Goal: Task Accomplishment & Management: Manage account settings

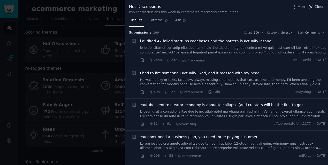
click at [321, 6] on span "Close" at bounding box center [320, 6] width 10 height 5
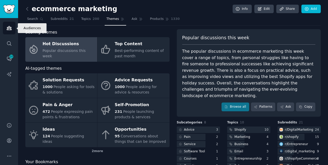
click at [9, 28] on icon "Sidebar" at bounding box center [9, 28] width 5 height 4
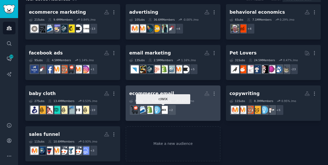
scroll to position [40, 0]
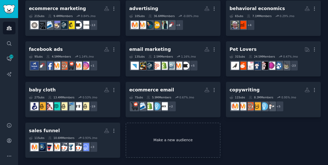
click at [150, 137] on link "Make a new audience" at bounding box center [173, 140] width 95 height 35
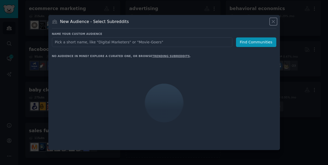
click at [272, 22] on icon at bounding box center [273, 21] width 5 height 5
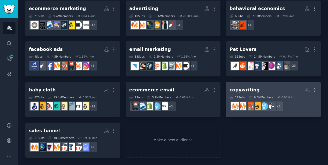
click at [267, 92] on h2 "copywriting More" at bounding box center [274, 90] width 88 height 9
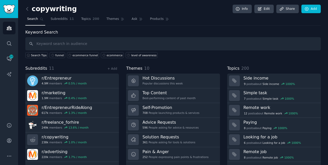
scroll to position [13, 0]
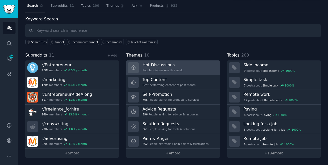
click at [179, 69] on link "Hot Discussions Popular discussions this week" at bounding box center [173, 68] width 94 height 15
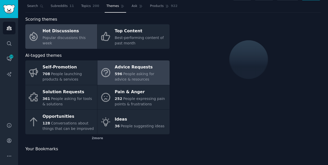
scroll to position [13, 0]
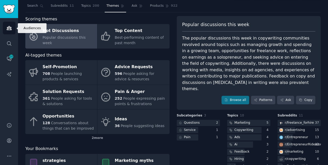
click at [8, 26] on icon "Sidebar" at bounding box center [8, 27] width 5 height 5
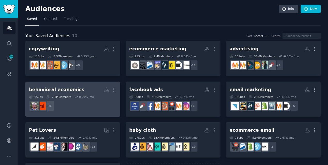
click at [105, 95] on div "6 Sub s 7.1M Members 0.29 % /mo" at bounding box center [73, 97] width 88 height 4
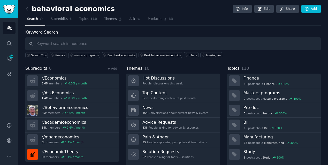
scroll to position [13, 0]
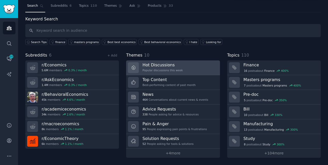
click at [168, 66] on h3 "Hot Discussions" at bounding box center [163, 64] width 40 height 5
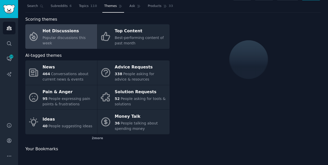
scroll to position [13, 0]
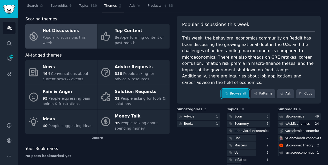
click at [235, 90] on link "Browse all" at bounding box center [236, 94] width 28 height 9
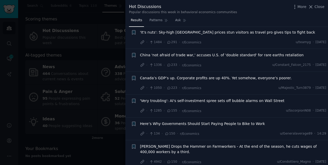
scroll to position [83, 0]
click at [100, 31] on div at bounding box center [164, 82] width 328 height 165
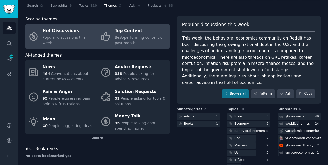
click at [143, 35] on div "Top Content" at bounding box center [141, 31] width 52 height 8
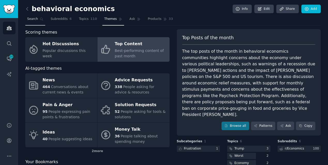
click at [37, 19] on link "Search" at bounding box center [35, 20] width 20 height 11
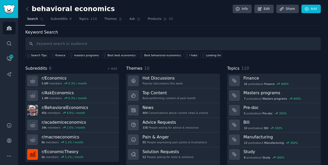
click at [58, 47] on input "text" at bounding box center [173, 43] width 296 height 13
type input "priming"
type input "7"
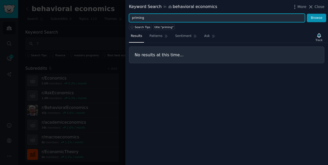
click at [150, 17] on input "priming" at bounding box center [217, 18] width 176 height 9
type input "framing"
click at [307, 14] on button "Browse" at bounding box center [316, 18] width 19 height 9
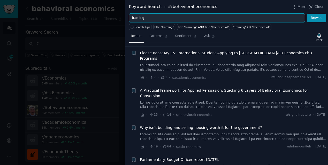
scroll to position [36, 0]
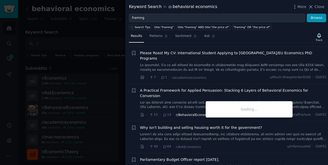
click at [182, 113] on span "r/BehavioralEconomics" at bounding box center [194, 115] width 36 height 4
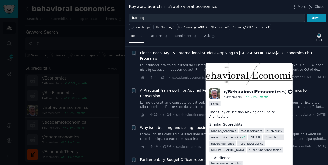
click at [223, 142] on span "r/ userexperience" at bounding box center [222, 144] width 23 height 4
click at [252, 142] on span "r/ cognitivescience" at bounding box center [251, 144] width 25 height 4
click at [186, 132] on div "Why isn't building and selling housing worth it for the government? · 49 · 64 ·…" at bounding box center [233, 137] width 187 height 25
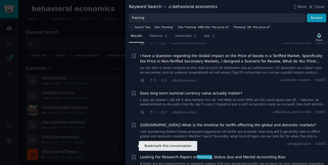
scroll to position [1304, 0]
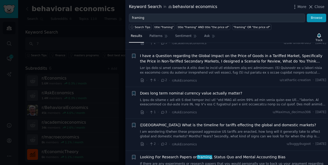
click at [157, 162] on link "If there are any experiments or research papers that you would personally use t…" at bounding box center [233, 166] width 187 height 9
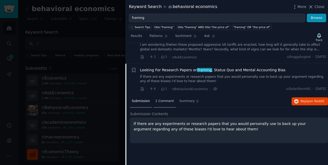
click at [158, 99] on span "1 Comment" at bounding box center [164, 101] width 19 height 5
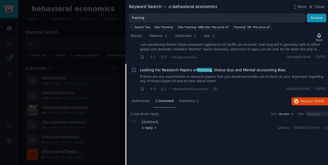
click at [148, 126] on span "1 reply" at bounding box center [150, 128] width 16 height 5
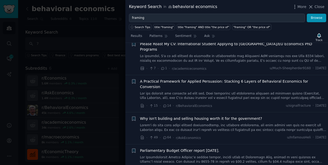
scroll to position [45, 0]
click at [159, 92] on link at bounding box center [233, 96] width 187 height 9
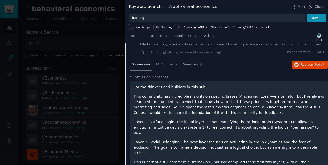
scroll to position [99, 0]
click at [159, 63] on span "14 Comments" at bounding box center [166, 65] width 22 height 5
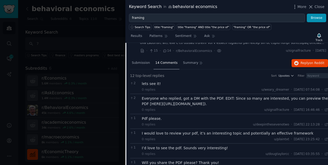
scroll to position [100, 0]
click at [167, 96] on div "Everyone who replied, got a DM with the PDF. EDIT: Since so many are interested…" at bounding box center [235, 101] width 187 height 11
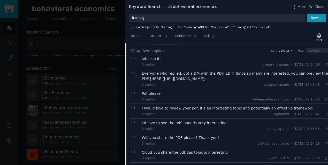
scroll to position [124, 0]
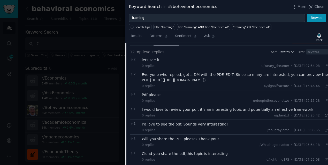
drag, startPoint x: 155, startPoint y: 72, endPoint x: 282, endPoint y: 69, distance: 127.3
click at [282, 72] on div "Everyone who replied, got a DM with the PDF. EDIT: Since so many are interested…" at bounding box center [235, 77] width 187 height 11
click at [265, 72] on div "Everyone who replied, got a DM with the PDF. EDIT: Since so many are interested…" at bounding box center [235, 77] width 187 height 11
drag, startPoint x: 259, startPoint y: 70, endPoint x: 143, endPoint y: 69, distance: 116.4
click at [143, 72] on div "Everyone who replied, got a DM with the PDF. EDIT: Since so many are interested…" at bounding box center [235, 77] width 187 height 11
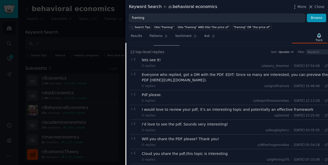
click at [143, 72] on div "Everyone who replied, got a DM with the PDF. EDIT: Since so many are interested…" at bounding box center [235, 77] width 187 height 11
drag, startPoint x: 143, startPoint y: 69, endPoint x: 303, endPoint y: 68, distance: 160.9
click at [303, 72] on div "Everyone who replied, got a DM with the PDF. EDIT: Since so many are interested…" at bounding box center [235, 77] width 187 height 11
copy div "[URL][DOMAIN_NAME])."
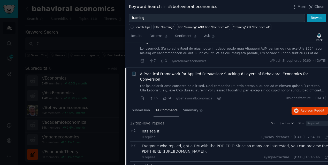
scroll to position [53, 0]
click at [185, 97] on span "r/BehavioralEconomics" at bounding box center [194, 99] width 36 height 4
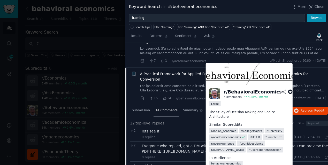
click at [249, 148] on span "r/ UserExperienceDesign" at bounding box center [265, 150] width 33 height 4
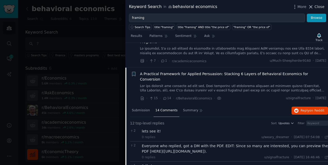
click at [318, 8] on span "Close" at bounding box center [320, 6] width 10 height 5
click at [318, 8] on link "Add" at bounding box center [311, 9] width 19 height 9
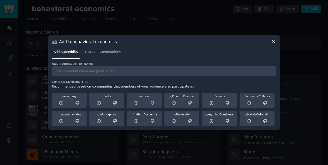
click at [118, 71] on input "text" at bounding box center [164, 71] width 225 height 10
click at [113, 71] on input "text" at bounding box center [164, 71] width 225 height 10
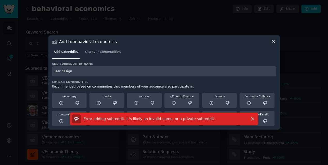
click at [60, 72] on input "user design" at bounding box center [164, 71] width 225 height 10
type input "userdesign"
click at [247, 120] on div "Error adding subreddit. It's likely an invalid name, or a private subreddit. . …" at bounding box center [164, 119] width 185 height 9
click at [251, 119] on icon "button" at bounding box center [252, 118] width 5 height 5
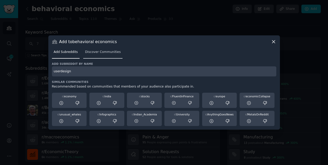
click at [93, 51] on span "Discover Communities" at bounding box center [103, 52] width 36 height 5
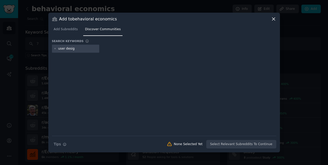
type input "user design"
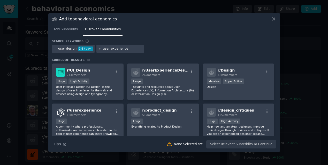
type input "user experience"
click at [221, 47] on div "user design 1.6 / day user experience" at bounding box center [164, 50] width 225 height 10
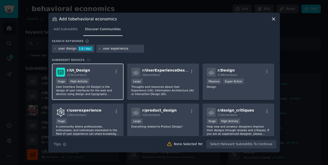
click at [92, 71] on div "r/ UI_Design 213k members" at bounding box center [88, 72] width 64 height 9
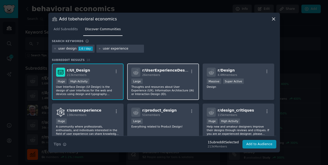
click at [148, 78] on div "r/ UserExperienceDesign 26k members 10,000 - 100,000 members Large Thoughts and…" at bounding box center [163, 82] width 72 height 36
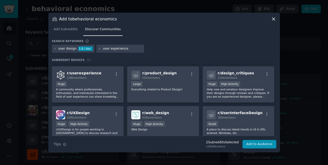
scroll to position [38, 0]
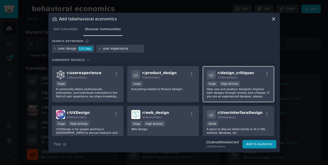
click at [254, 86] on div ">= 80th percentile for submissions / day Huge High Activity" at bounding box center [239, 84] width 64 height 6
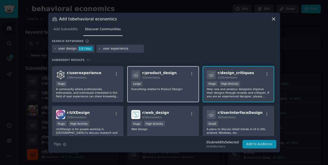
click at [168, 90] on p "Everything related to Product Design!" at bounding box center [163, 89] width 64 height 4
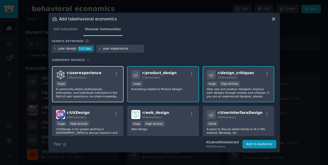
click at [105, 95] on p "A community where professionals, enthusiasts, and individuals interested in the…" at bounding box center [88, 92] width 64 height 11
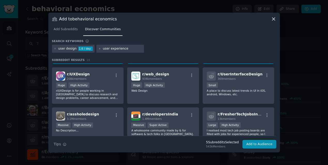
scroll to position [78, 0]
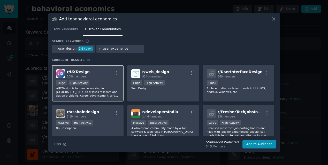
click at [103, 84] on div "Huge High Activity" at bounding box center [88, 83] width 64 height 6
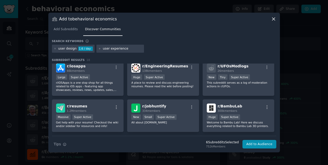
scroll to position [178, 0]
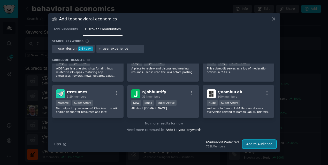
click at [267, 147] on button "Add to Audience" at bounding box center [260, 144] width 34 height 9
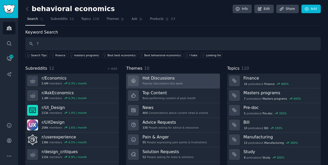
click at [157, 78] on h3 "Hot Discussions" at bounding box center [163, 78] width 40 height 5
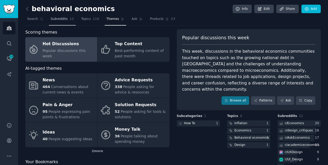
click at [62, 17] on span "Subreddits" at bounding box center [59, 19] width 17 height 5
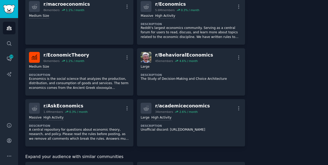
scroll to position [194, 0]
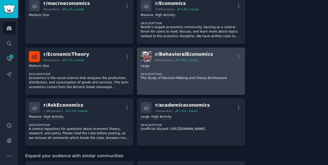
click at [199, 73] on dt "Description" at bounding box center [191, 74] width 101 height 4
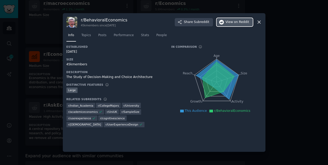
click at [230, 22] on span "View on Reddit" at bounding box center [238, 22] width 24 height 5
